Goal: Task Accomplishment & Management: Use online tool/utility

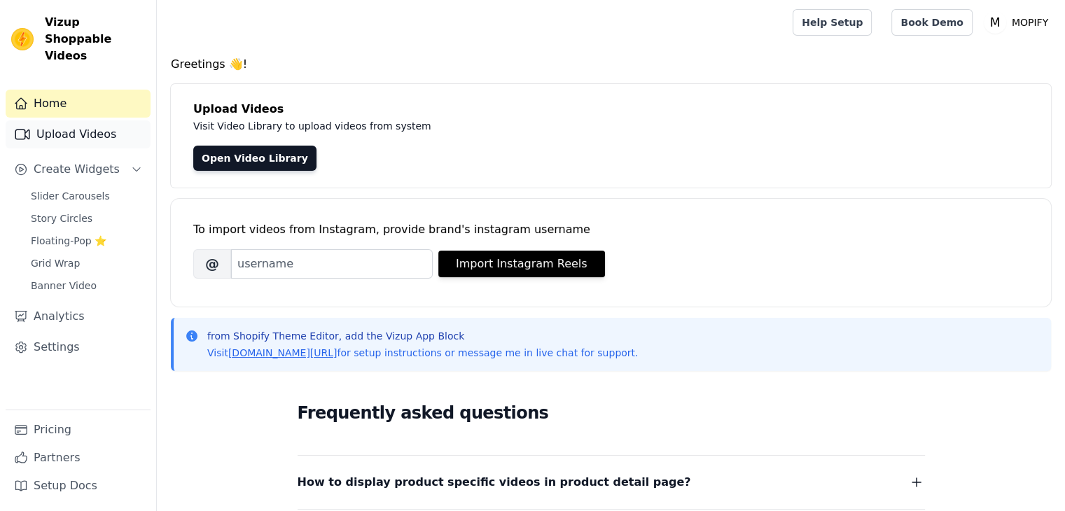
click at [77, 124] on link "Upload Videos" at bounding box center [78, 134] width 145 height 28
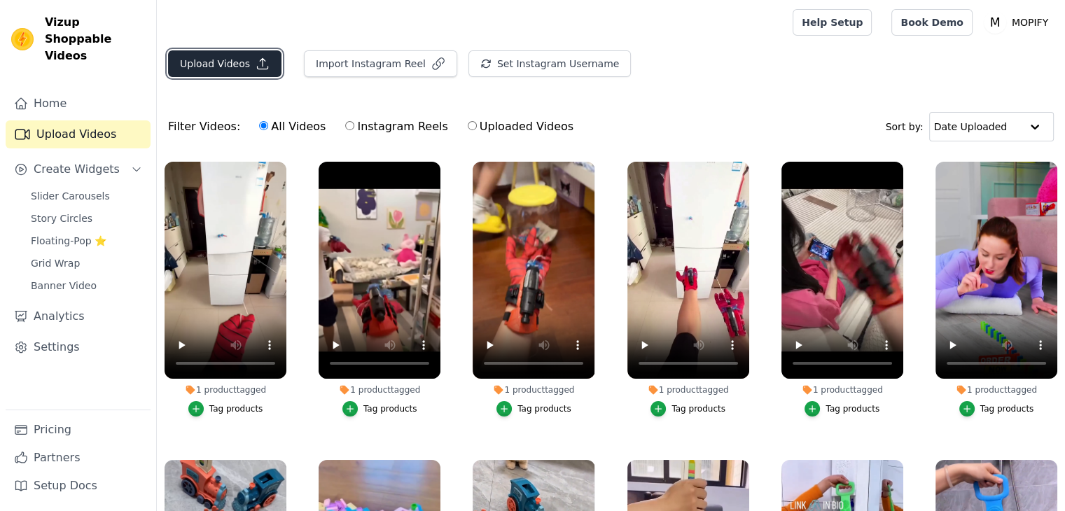
click at [244, 69] on button "Upload Videos" at bounding box center [224, 63] width 113 height 27
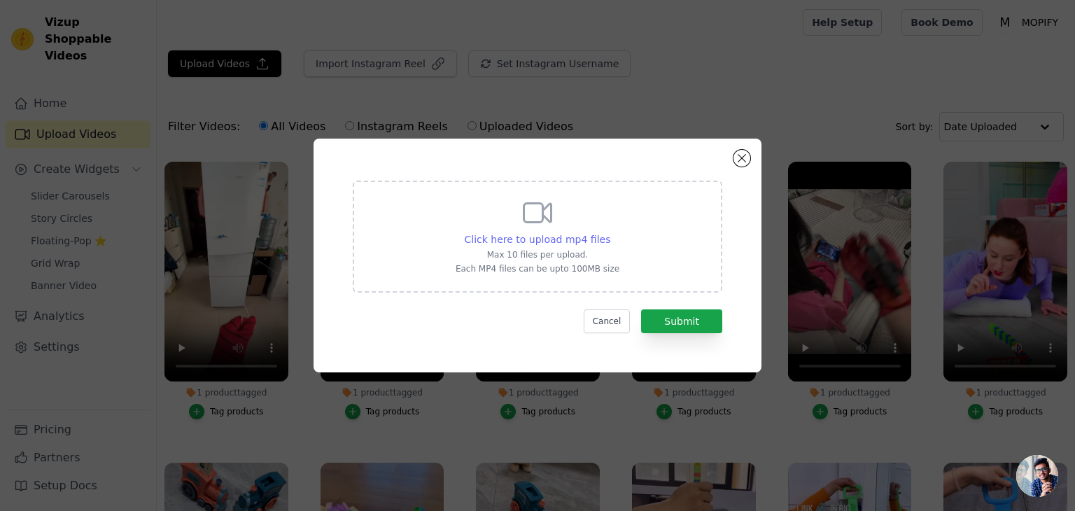
click at [538, 239] on span "Click here to upload mp4 files" at bounding box center [538, 239] width 146 height 11
click at [610, 232] on input "Click here to upload mp4 files Max 10 files per upload. Each MP4 files can be u…" at bounding box center [610, 232] width 1 height 1
type input "C:\fakepath\AQPlKT2q2tFnYroGyB5cjmUIdZjlIkNUxfOr4APYCEBdMuORQcOLQS6lvtYLiCaCovq…"
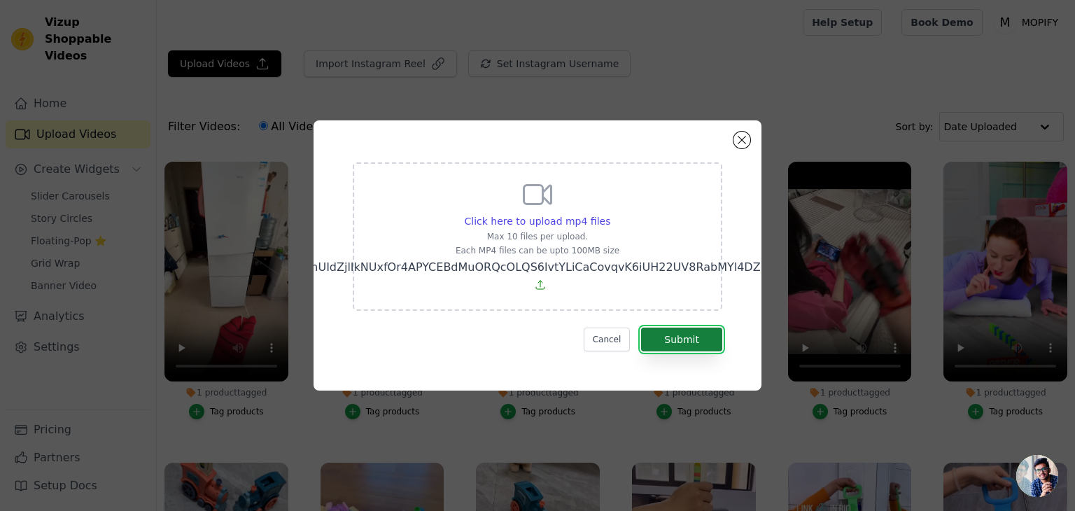
click at [693, 333] on button "Submit" at bounding box center [681, 340] width 81 height 24
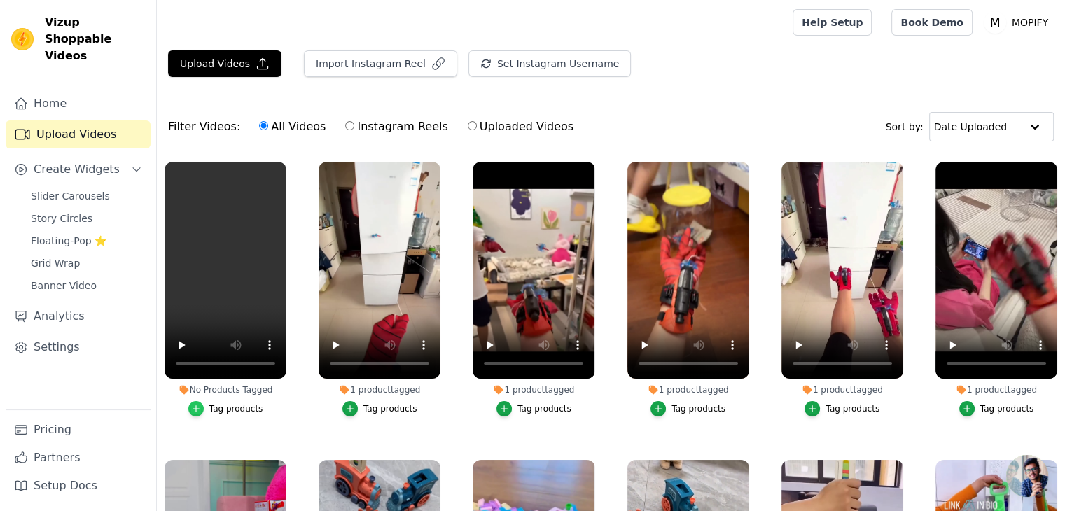
click at [195, 408] on icon "button" at bounding box center [196, 409] width 10 height 10
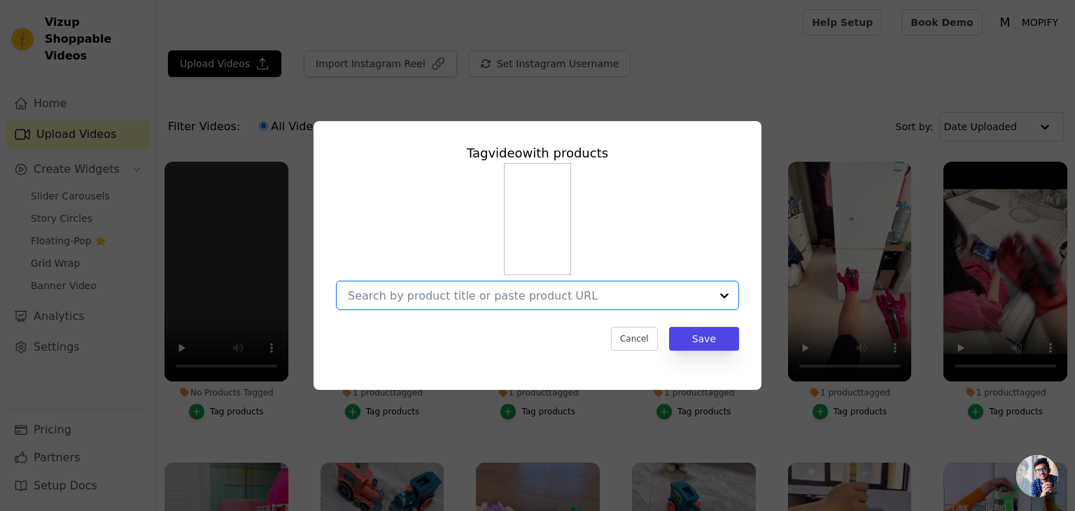
click at [409, 299] on input "No Products Tagged Tag video with products Option undefined, selected. Select i…" at bounding box center [529, 295] width 363 height 13
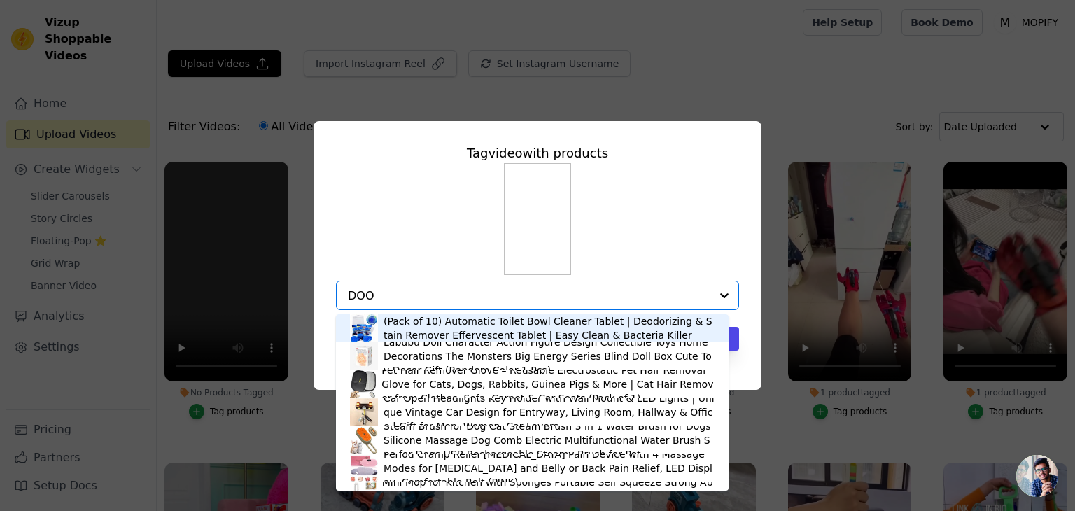
type input "DOOR"
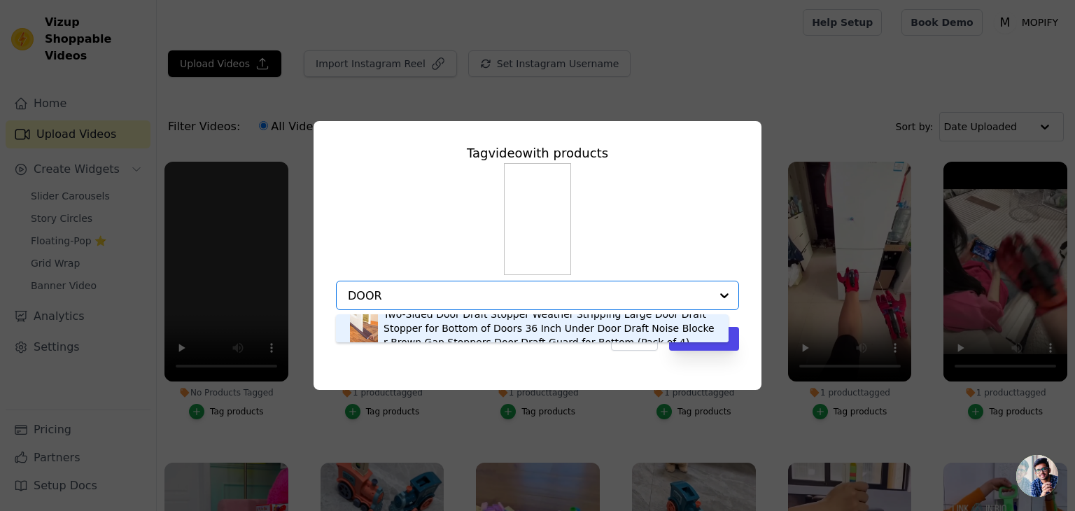
click at [428, 328] on div "Two-Sided Door Draft Stopper Weather Stripping Large Door Draft Stopper for Bot…" at bounding box center [549, 328] width 331 height 42
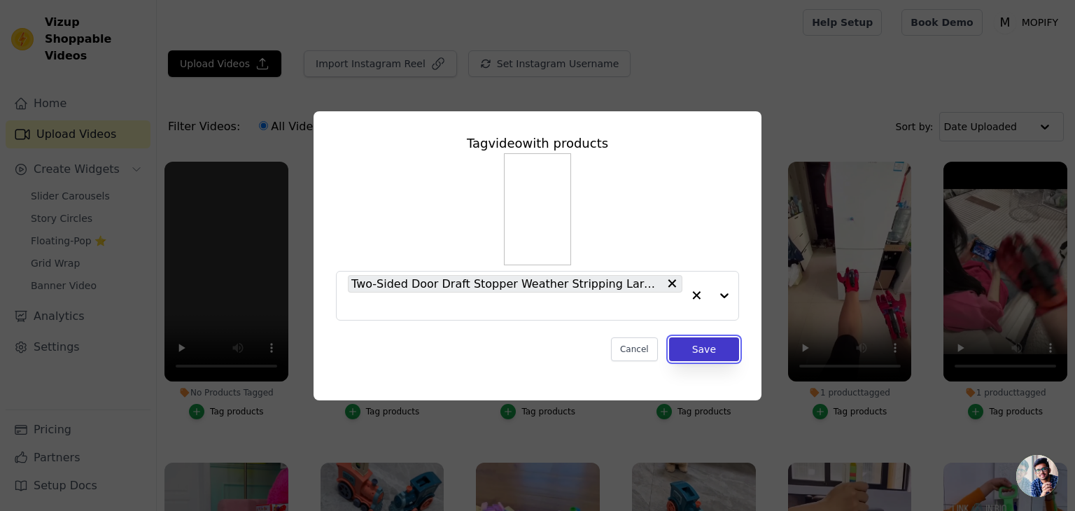
click at [687, 344] on button "Save" at bounding box center [704, 349] width 70 height 24
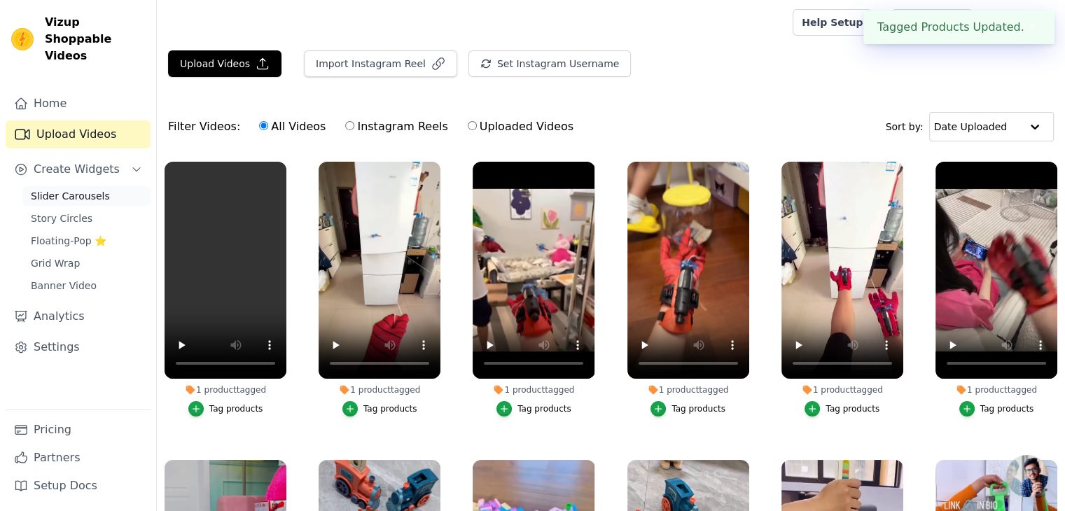
click at [76, 189] on span "Slider Carousels" at bounding box center [70, 196] width 79 height 14
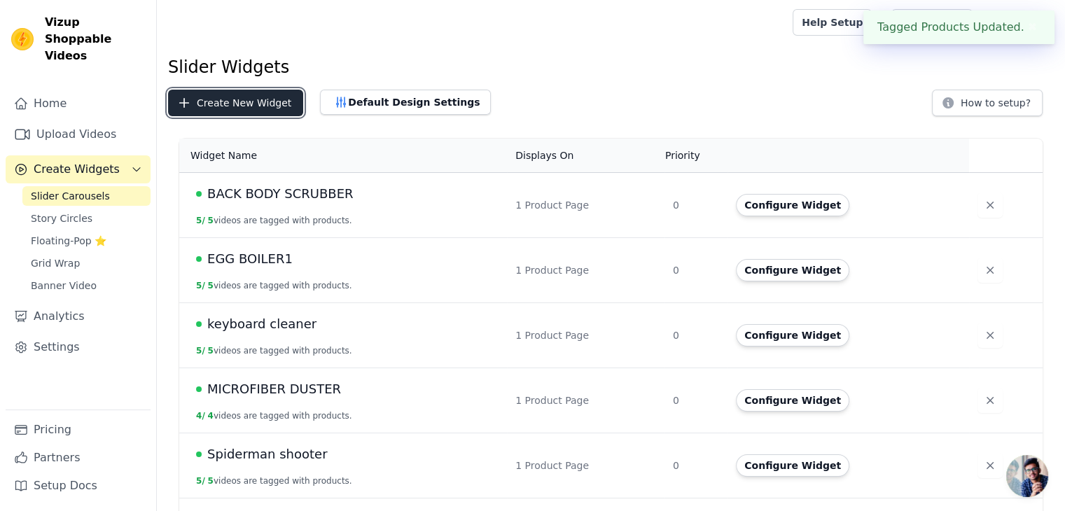
click at [235, 102] on button "Create New Widget" at bounding box center [235, 103] width 135 height 27
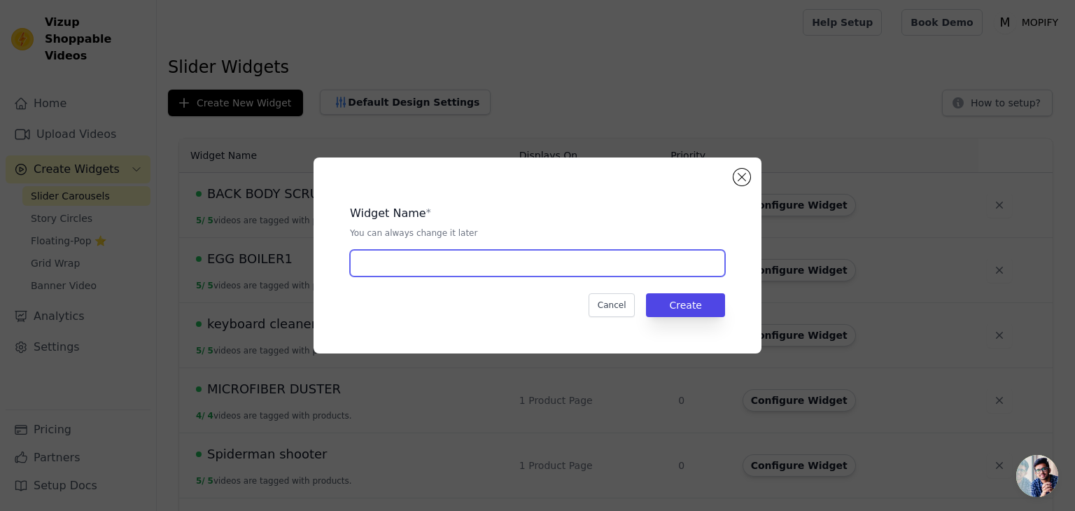
click at [418, 274] on input "text" at bounding box center [537, 263] width 375 height 27
click at [358, 263] on input "DOOR PROTECTOR" at bounding box center [537, 263] width 375 height 27
type input "AC DOOR PROTECTOR"
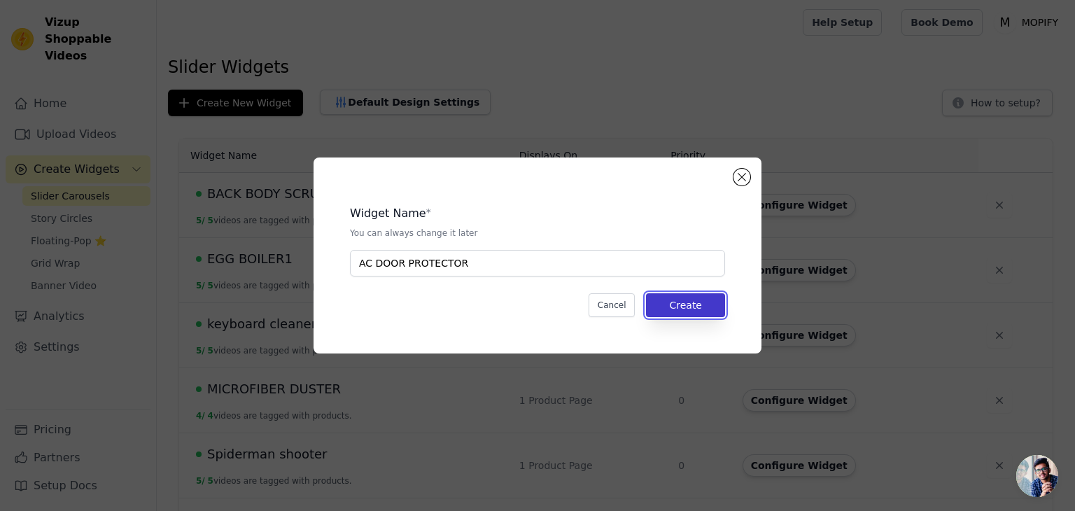
click at [686, 293] on button "Create" at bounding box center [685, 305] width 79 height 24
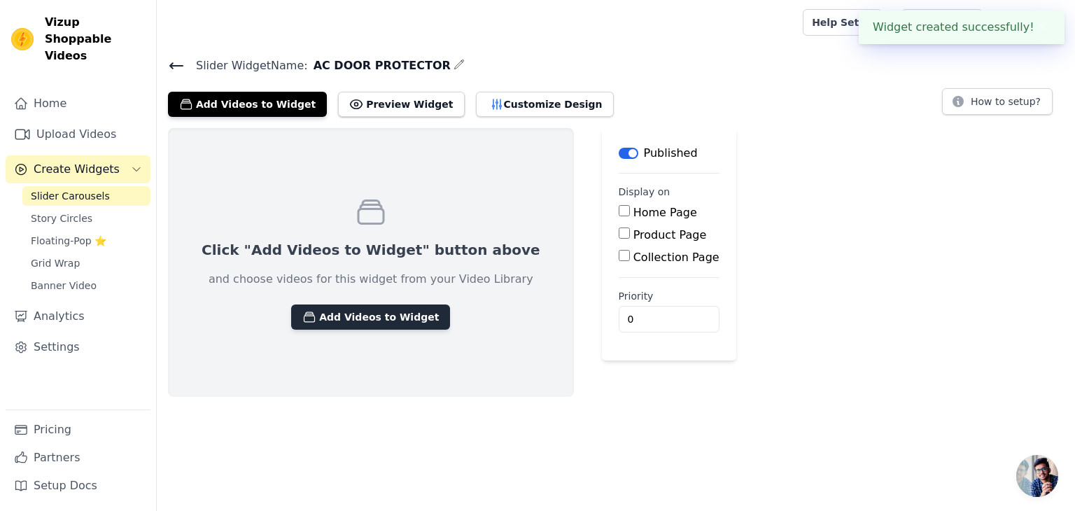
click at [383, 323] on button "Add Videos to Widget" at bounding box center [370, 317] width 159 height 25
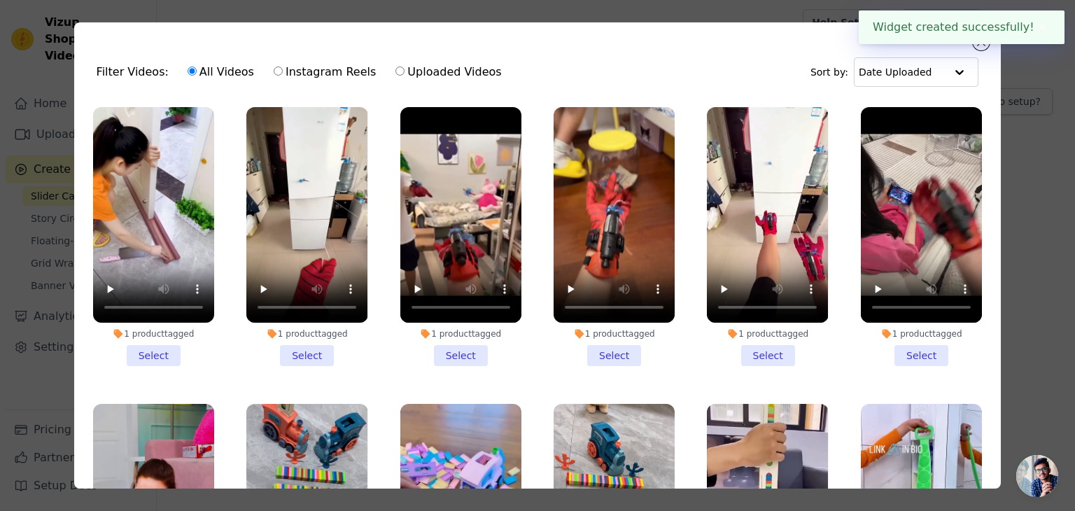
click at [147, 351] on li "1 product tagged Select" at bounding box center [153, 236] width 121 height 259
click at [0, 0] on input "1 product tagged Select" at bounding box center [0, 0] width 0 height 0
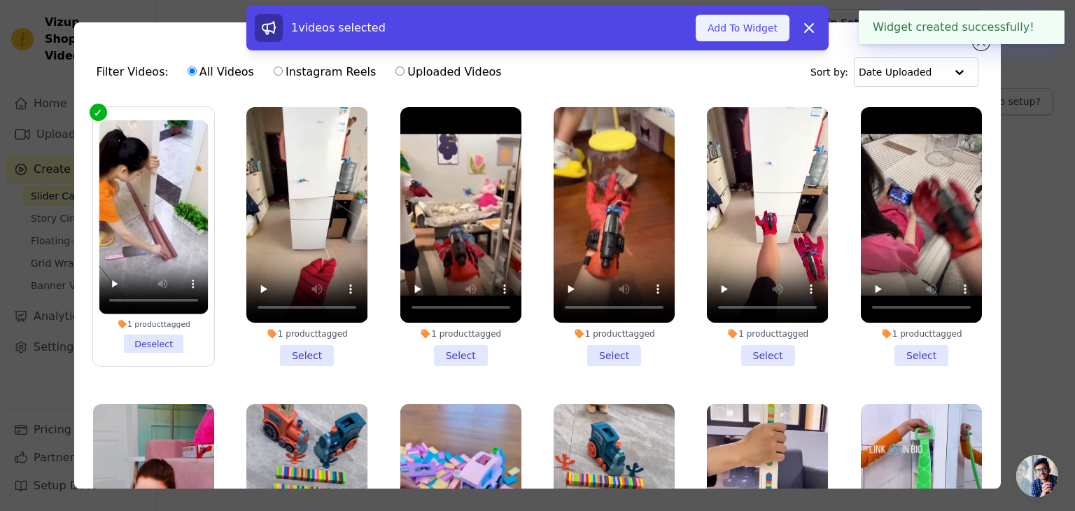
click at [753, 27] on button "Add To Widget" at bounding box center [743, 28] width 94 height 27
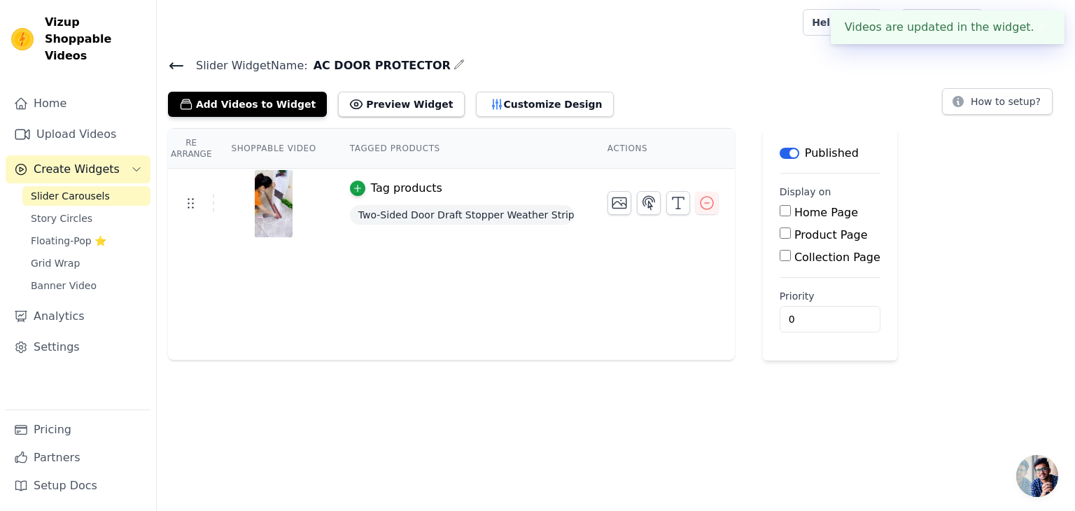
click at [780, 234] on input "Product Page" at bounding box center [785, 233] width 11 height 11
checkbox input "true"
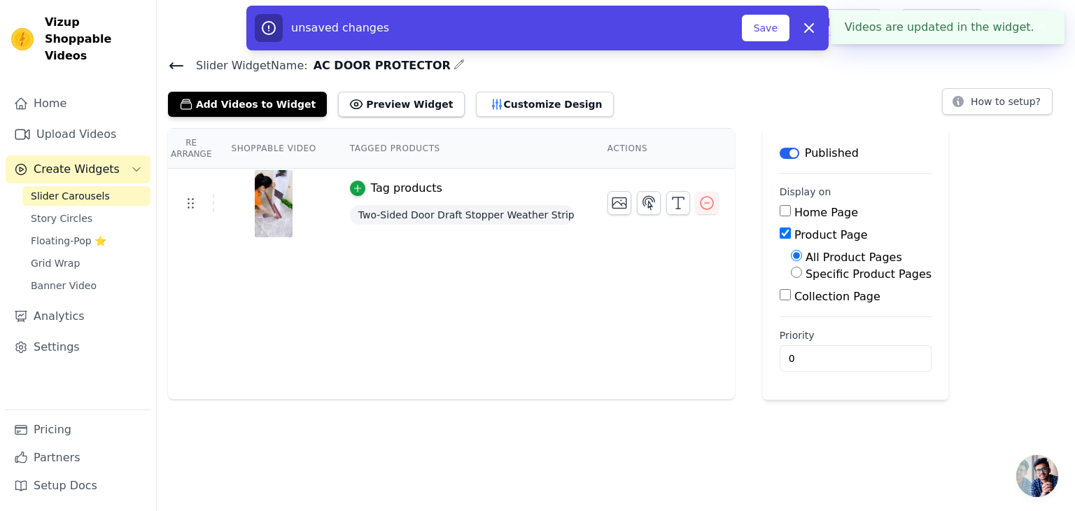
click at [791, 277] on input "Specific Product Pages" at bounding box center [796, 272] width 11 height 11
radio input "true"
click at [792, 297] on button "Select Products" at bounding box center [838, 306] width 94 height 24
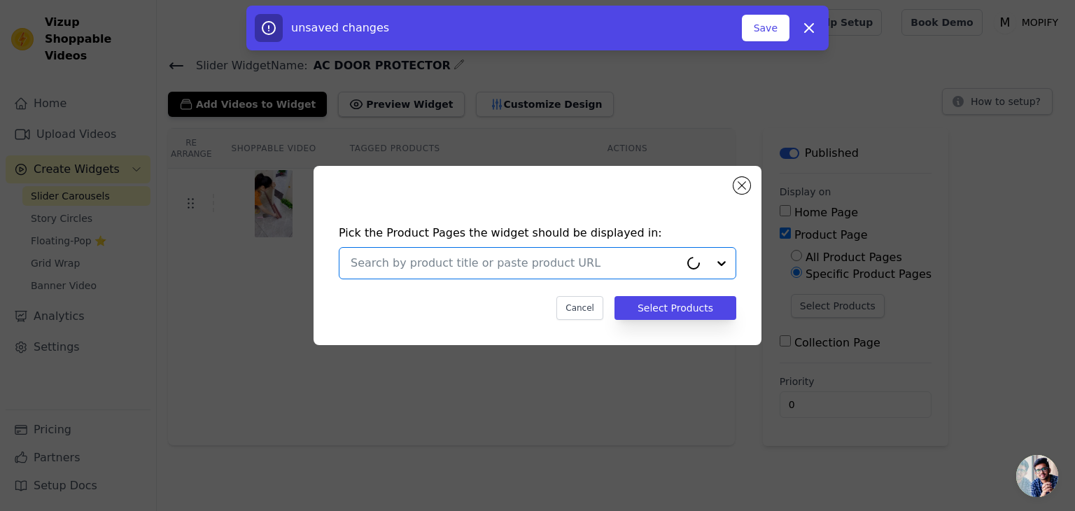
click at [535, 263] on input "text" at bounding box center [515, 263] width 329 height 17
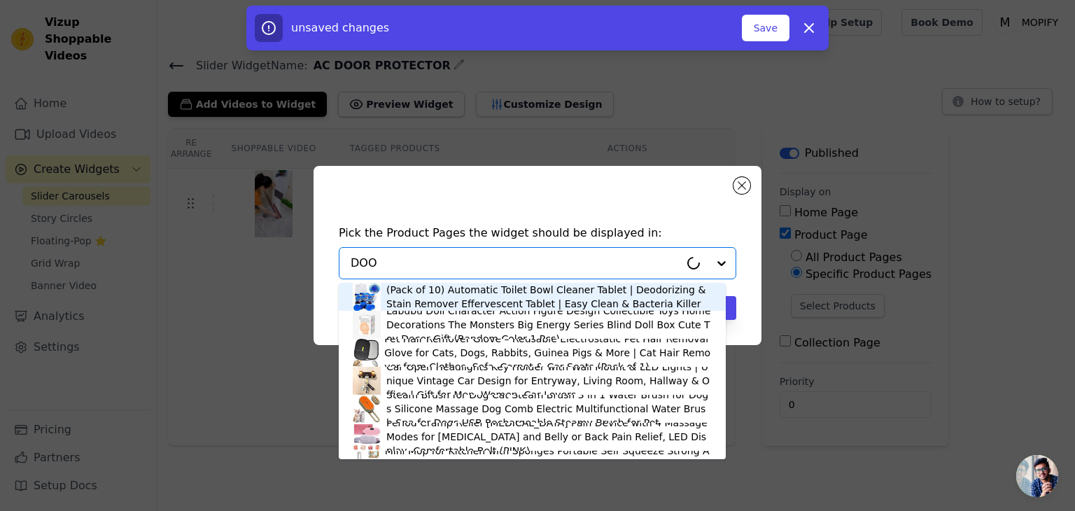
type input "DOOR"
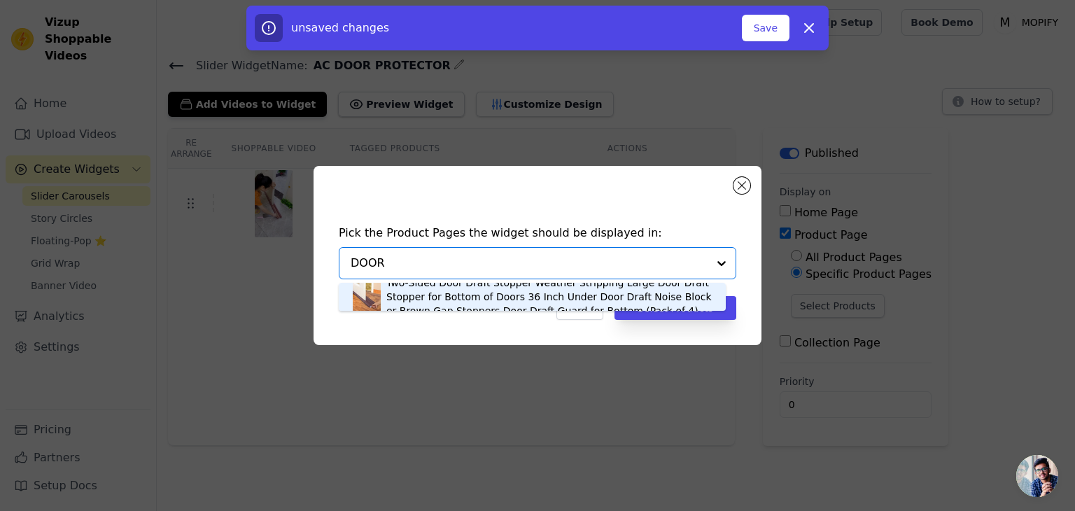
click at [543, 300] on div "Two-Sided Door Draft Stopper Weather Stripping Large Door Draft Stopper for Bot…" at bounding box center [549, 297] width 326 height 42
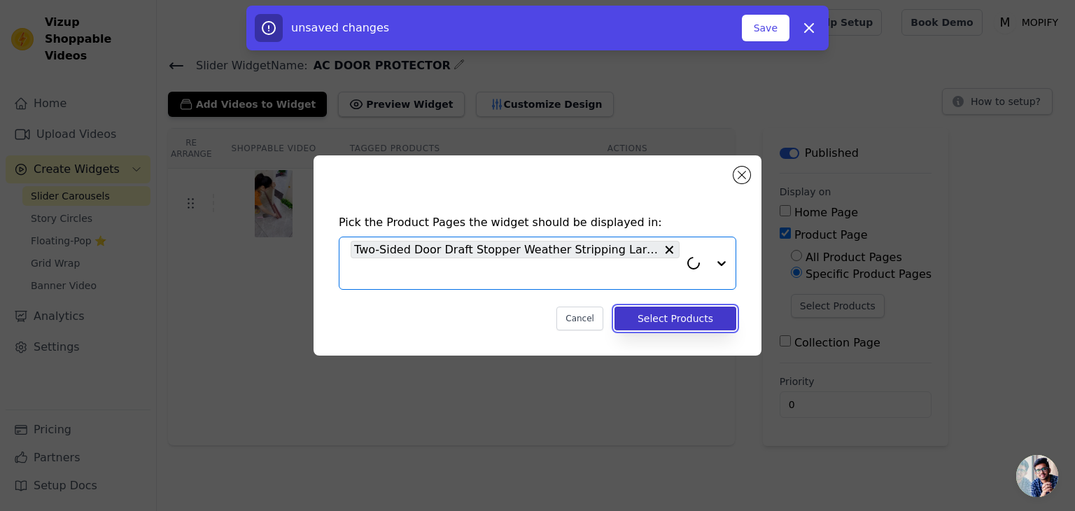
click at [642, 315] on button "Select Products" at bounding box center [676, 319] width 122 height 24
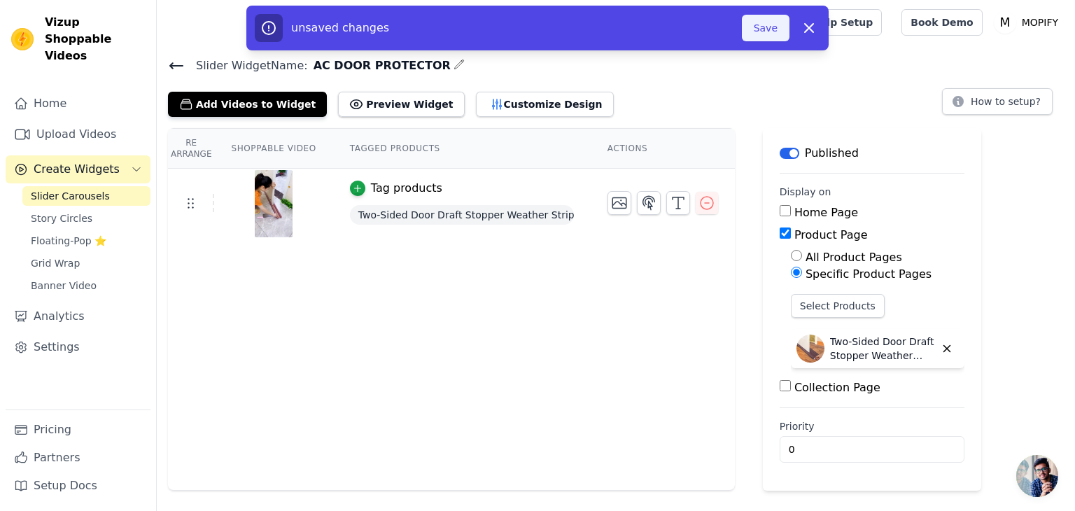
click at [761, 29] on button "Save" at bounding box center [766, 28] width 48 height 27
